Goal: Information Seeking & Learning: Learn about a topic

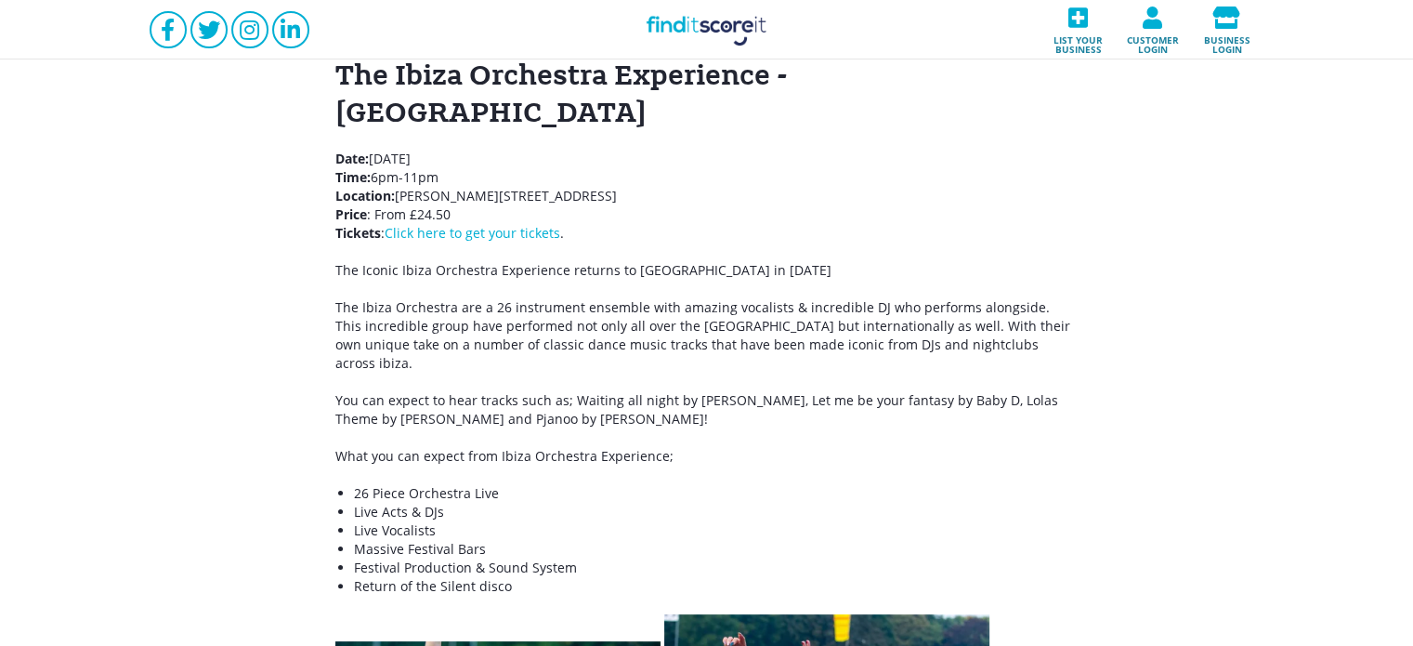
scroll to position [302, 0]
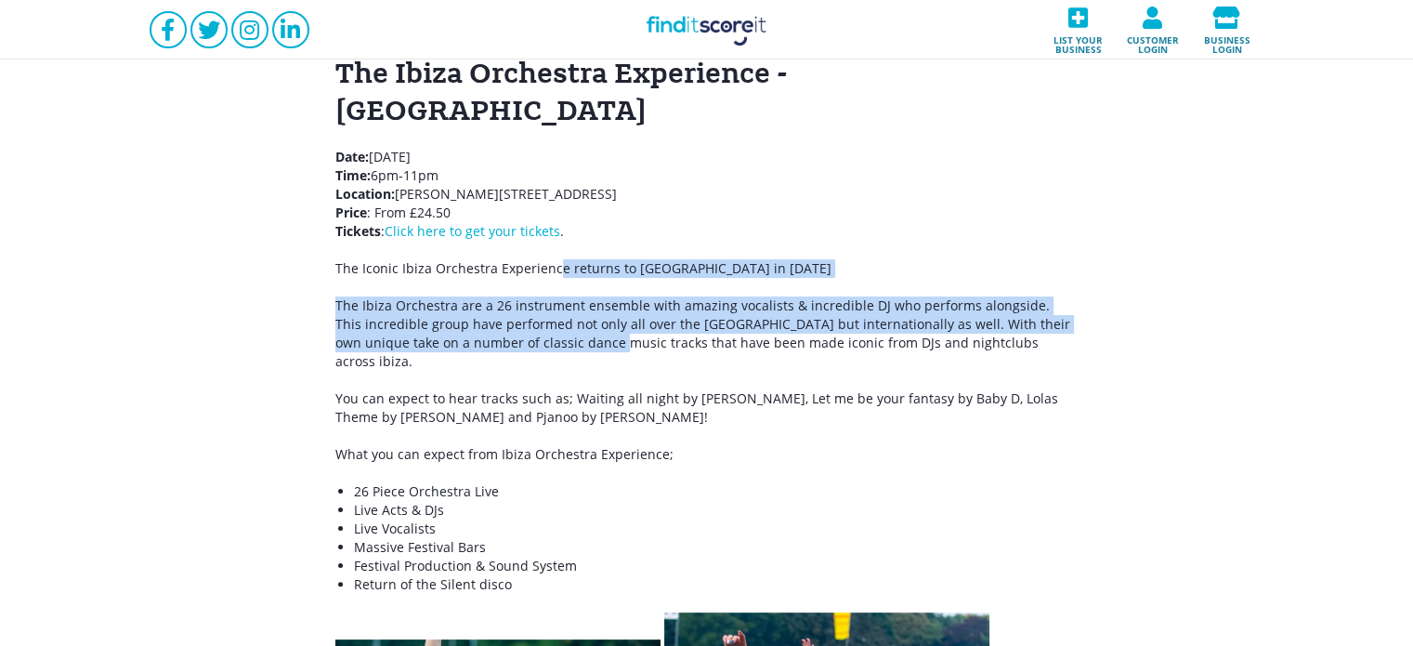
drag, startPoint x: 578, startPoint y: 297, endPoint x: 557, endPoint y: 236, distance: 64.9
click at [557, 236] on div "The Ibiza Orchestra Experience - [GEOGRAPHIC_DATA] Date: [DATE] Time: 6pm-11pm …" at bounding box center [706, 625] width 743 height 1141
click at [557, 259] on p "The Iconic Ibiza Orchestra Experience returns to [GEOGRAPHIC_DATA] in [DATE]" at bounding box center [706, 268] width 743 height 19
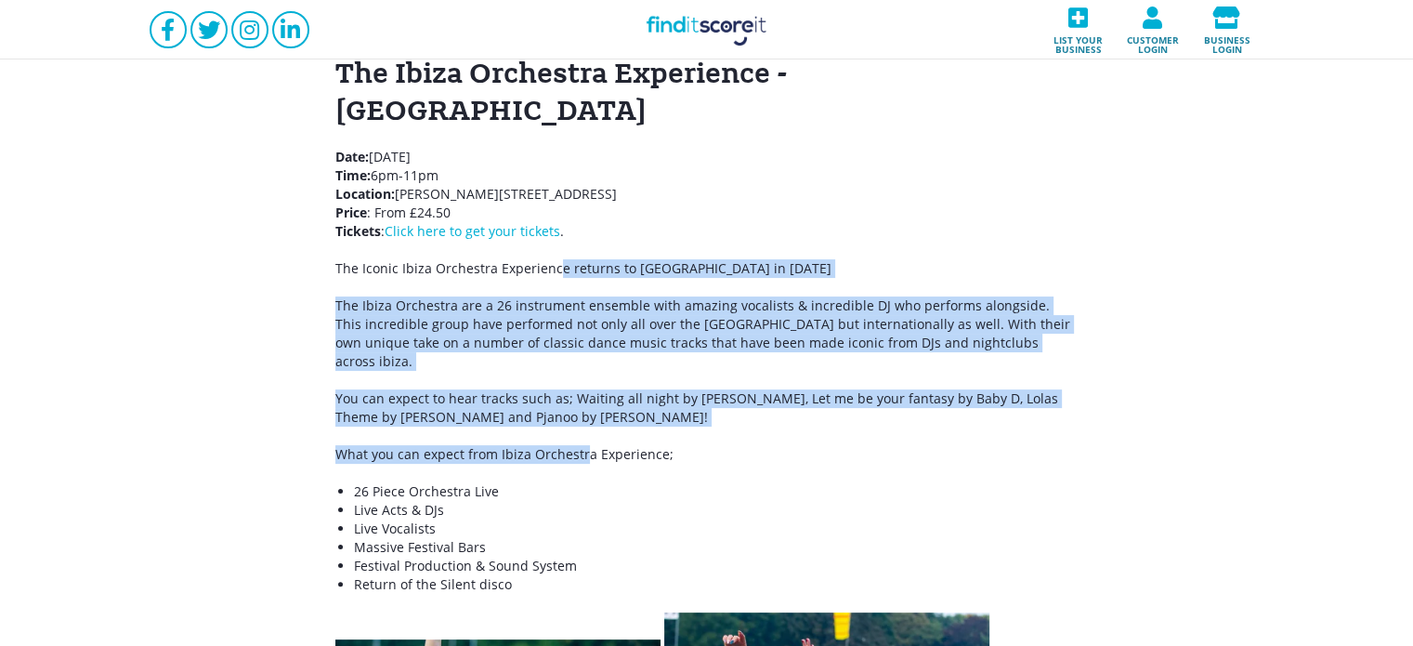
drag, startPoint x: 557, startPoint y: 236, endPoint x: 581, endPoint y: 374, distance: 140.5
click at [581, 374] on div "The Ibiza Orchestra Experience - [GEOGRAPHIC_DATA] Date: [DATE] Time: 6pm-11pm …" at bounding box center [706, 625] width 743 height 1141
drag, startPoint x: 581, startPoint y: 374, endPoint x: 498, endPoint y: 267, distance: 135.9
click at [498, 267] on div "The Ibiza Orchestra Experience - [GEOGRAPHIC_DATA] Date: [DATE] Time: 6pm-11pm …" at bounding box center [706, 625] width 743 height 1141
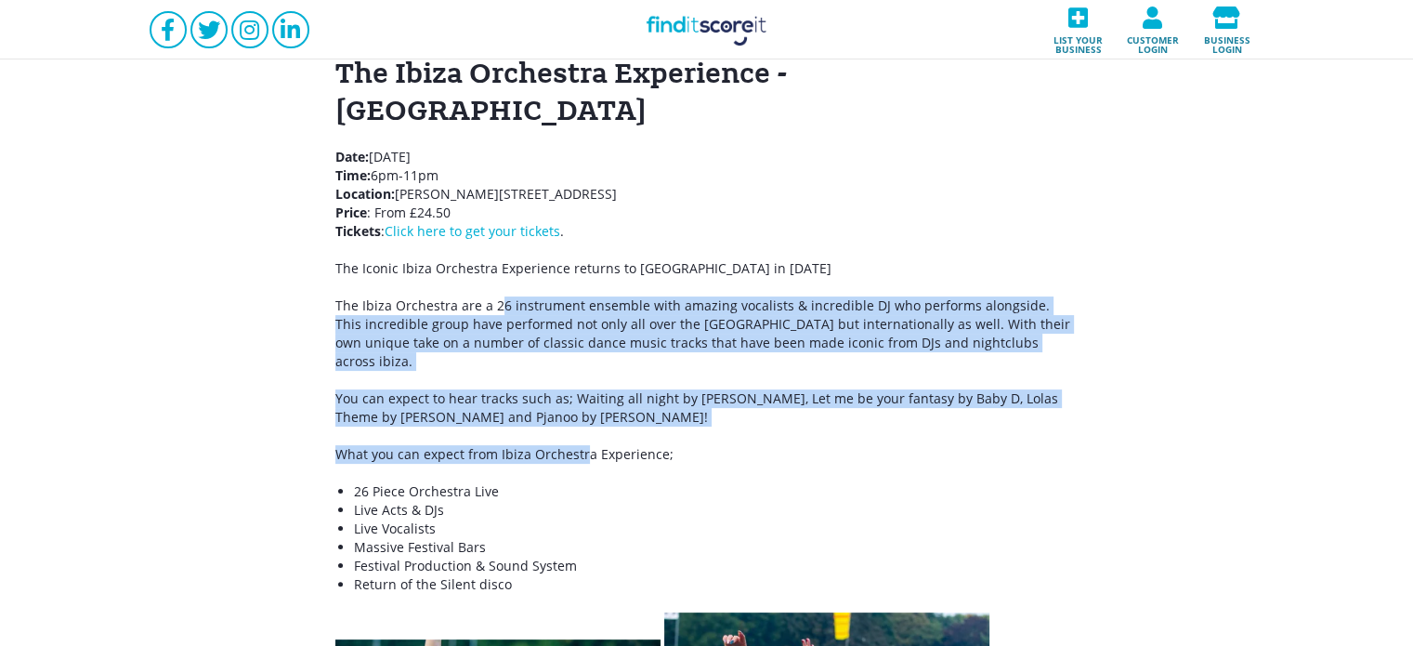
click at [498, 296] on p "The Ibiza Orchestra are a 26 instrument ensemble with amazing vocalists & incre…" at bounding box center [706, 333] width 743 height 74
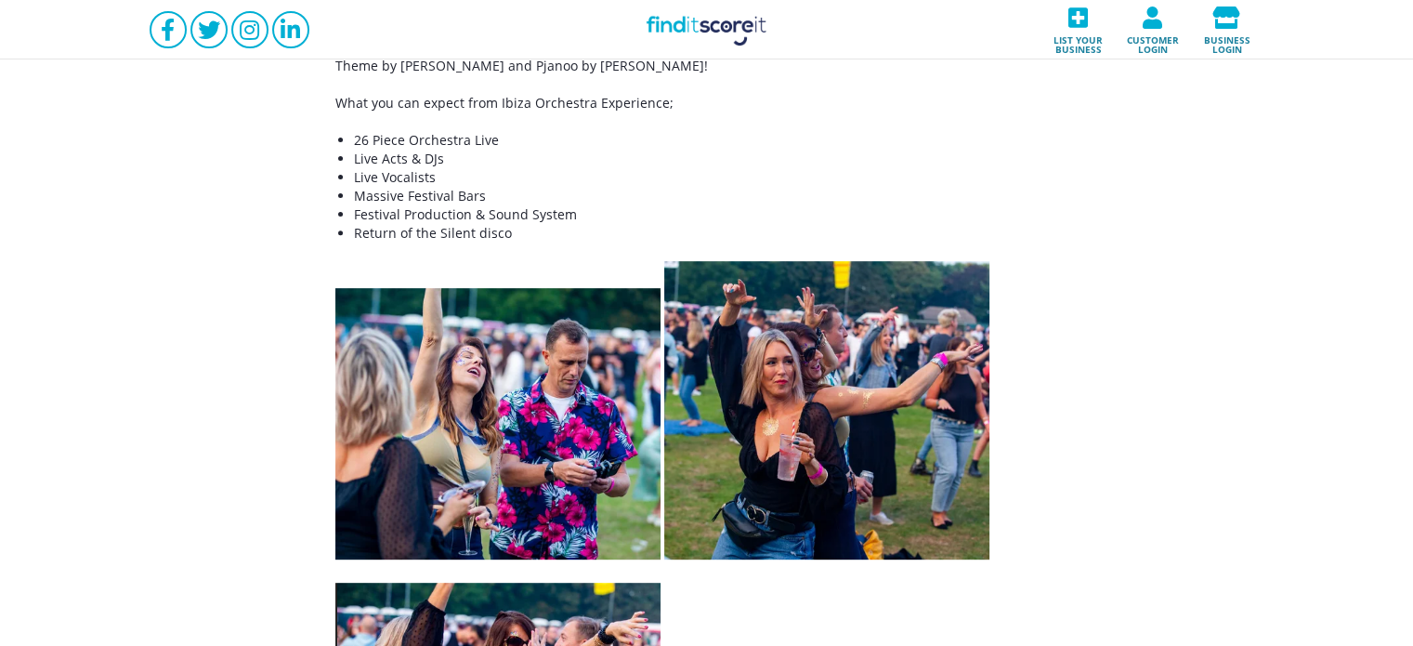
scroll to position [674, 0]
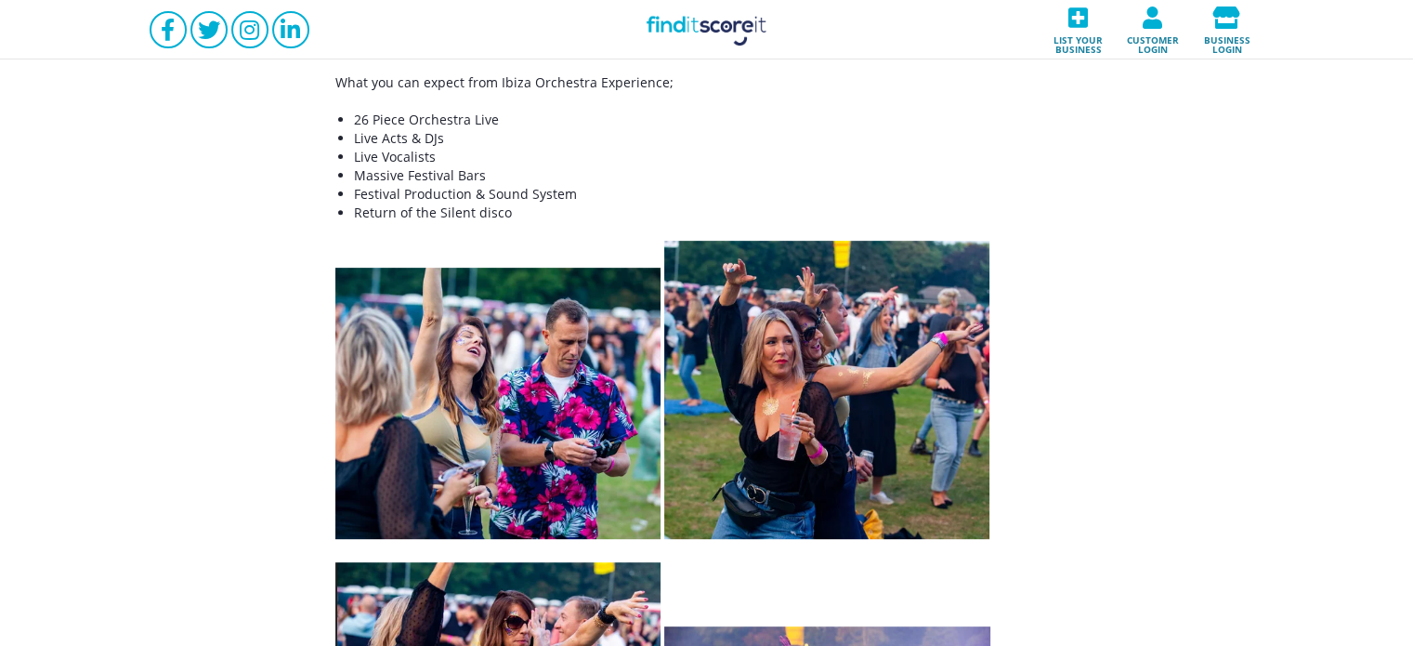
click at [405, 129] on li "Live Acts & DJs" at bounding box center [716, 138] width 725 height 19
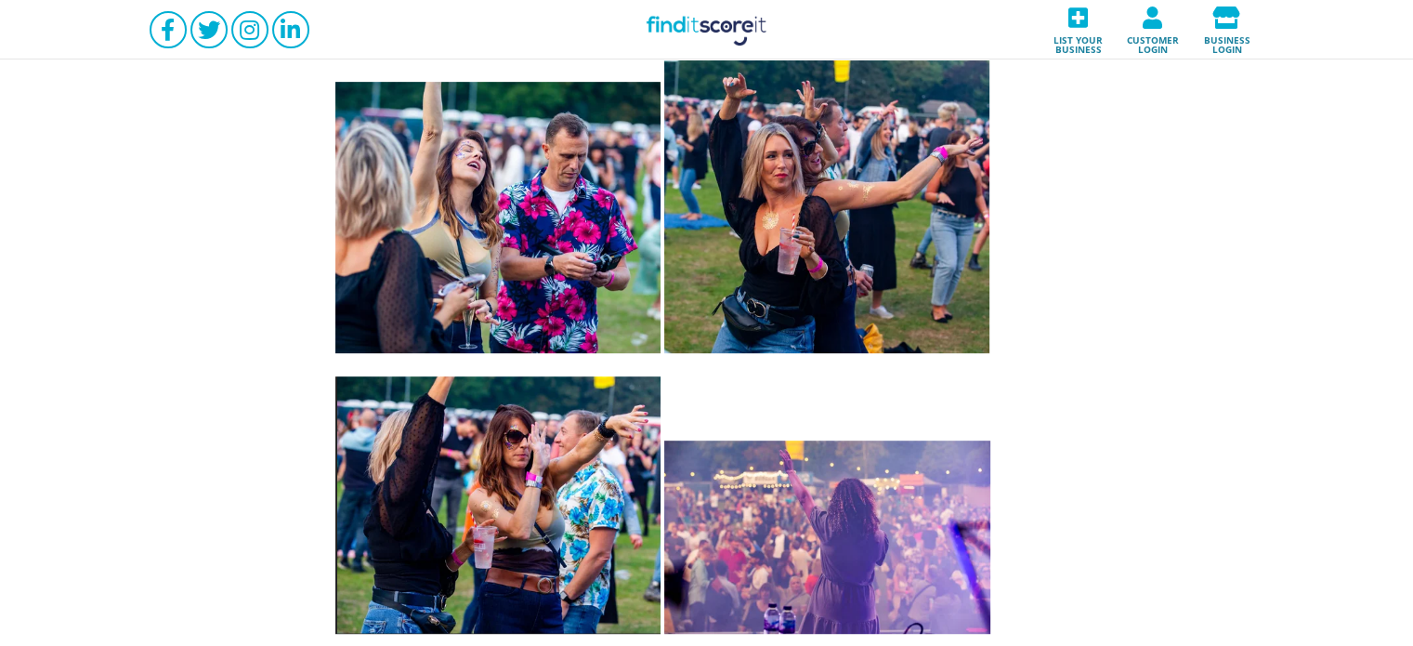
scroll to position [897, 0]
